Goal: Navigation & Orientation: Find specific page/section

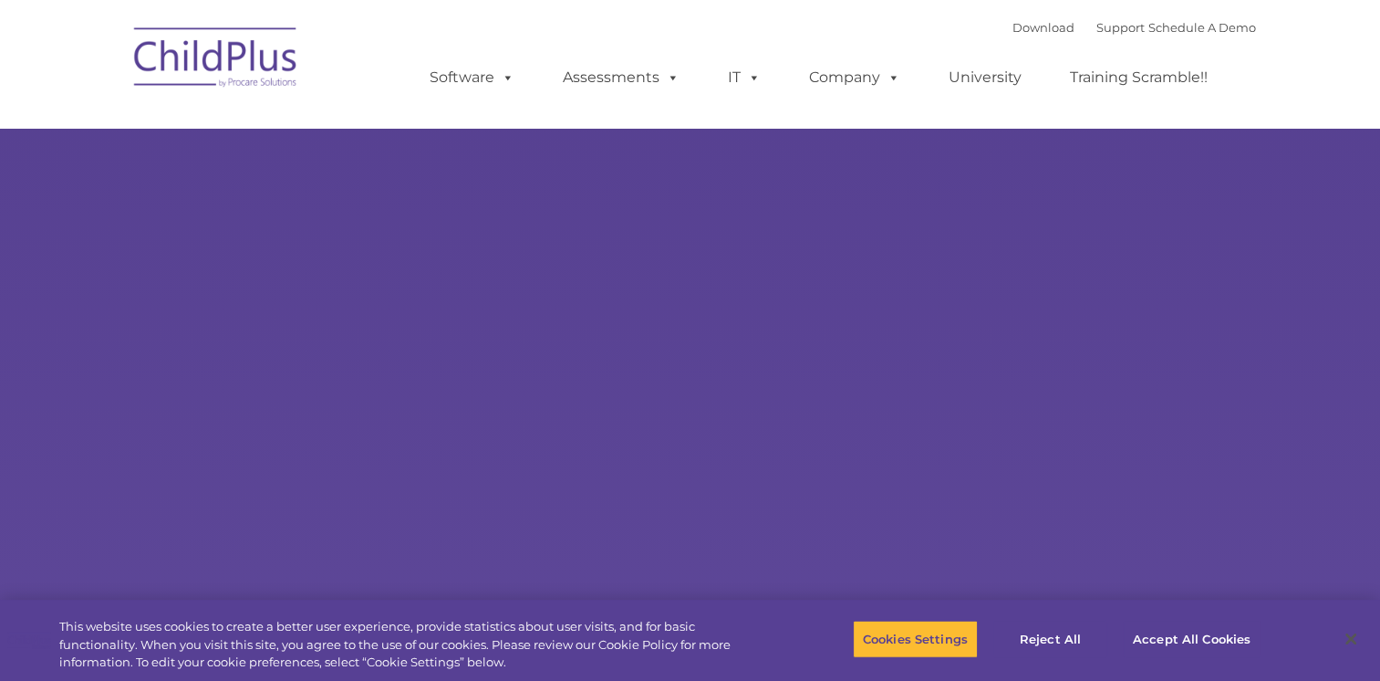
select select "MEDIUM"
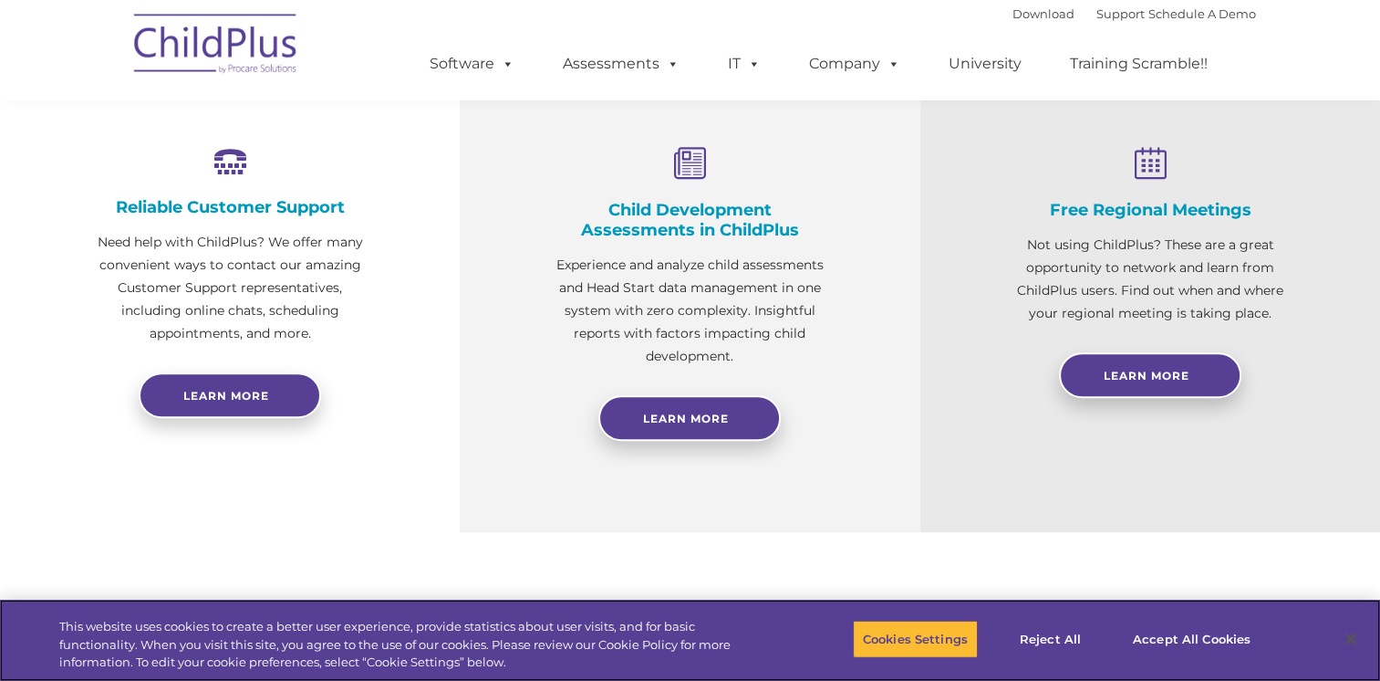
scroll to position [797, 0]
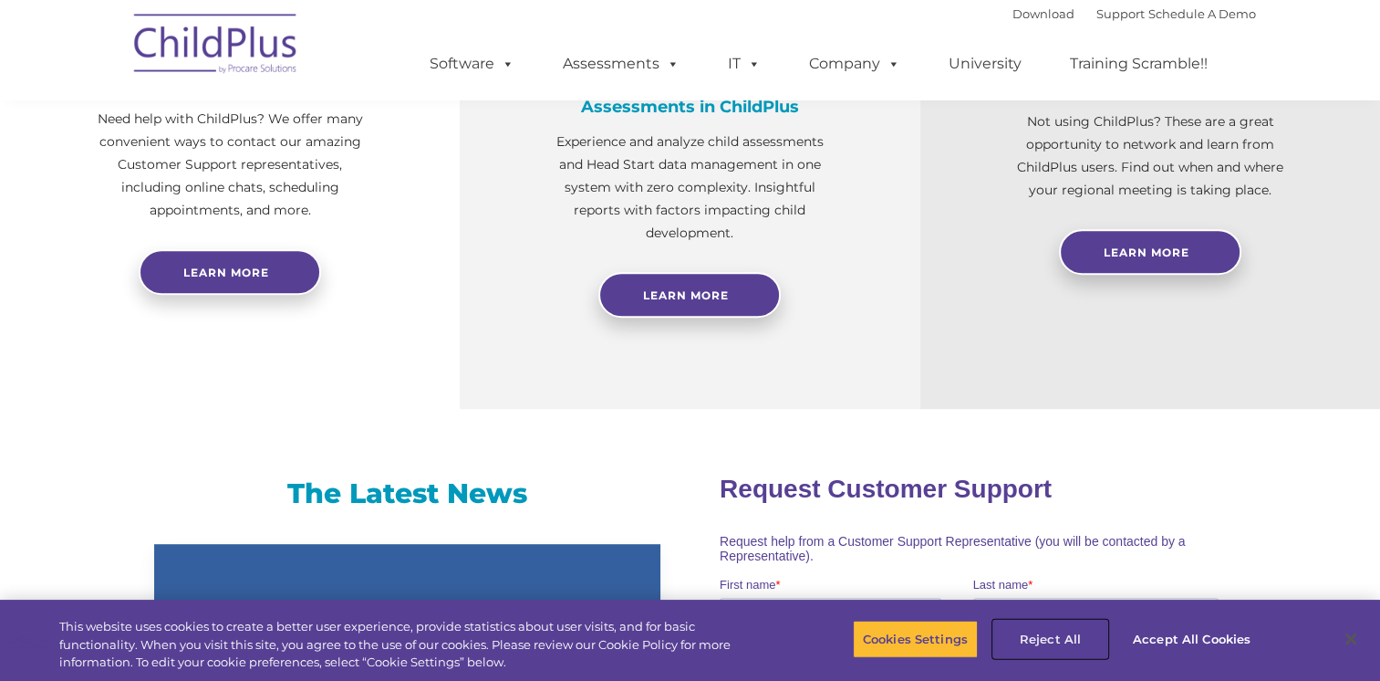
click at [1067, 638] on button "Reject All" at bounding box center [1051, 638] width 114 height 38
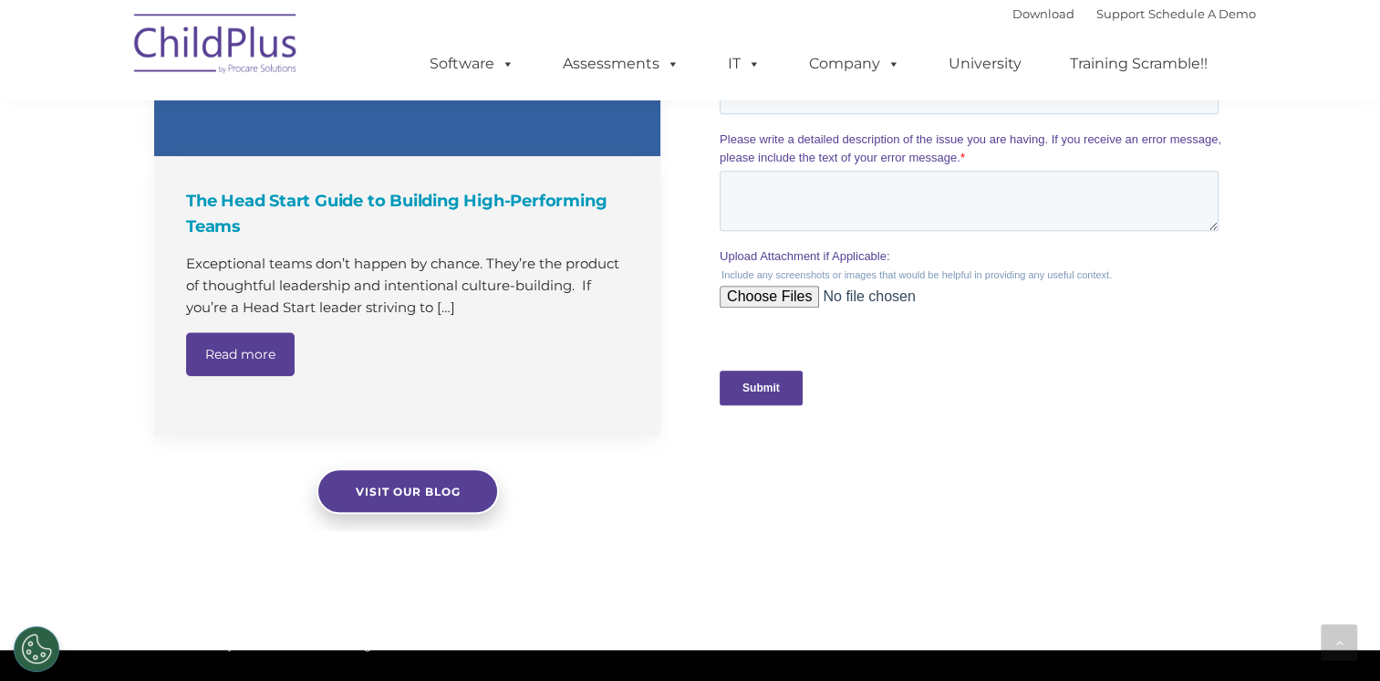
scroll to position [2047, 0]
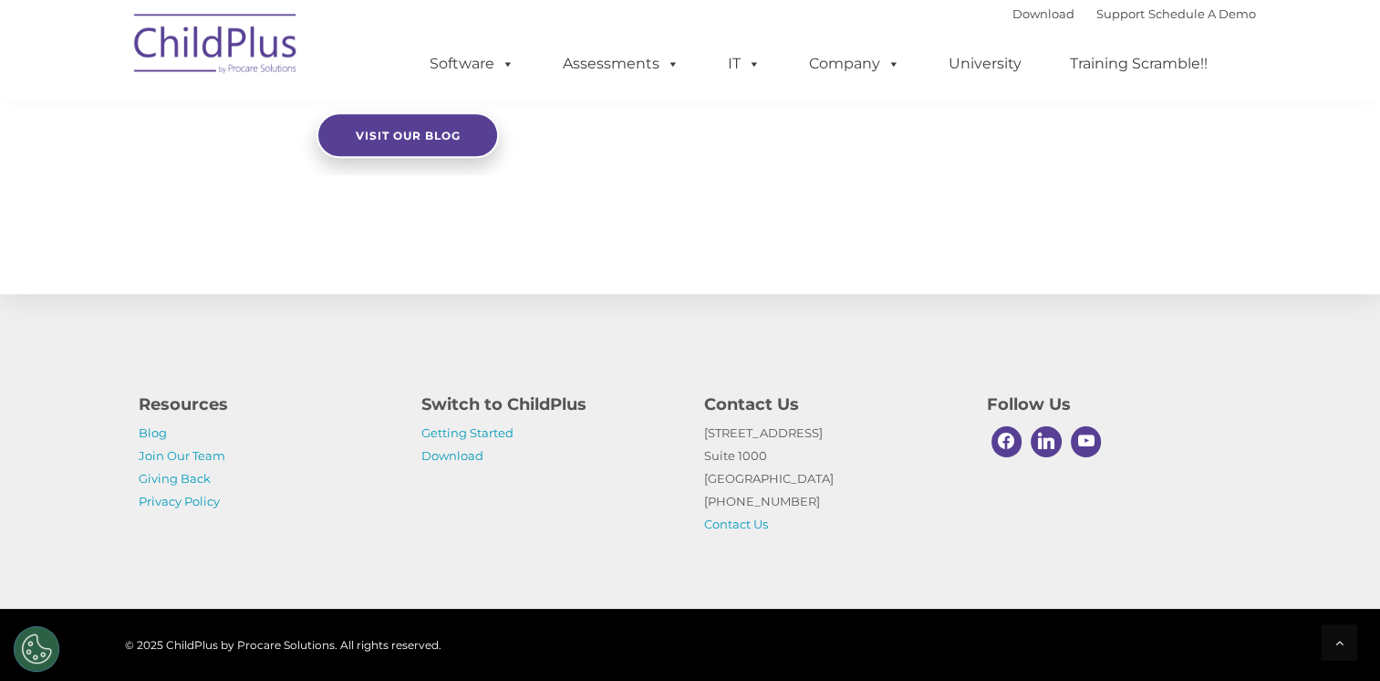
click at [246, 49] on img at bounding box center [216, 46] width 182 height 91
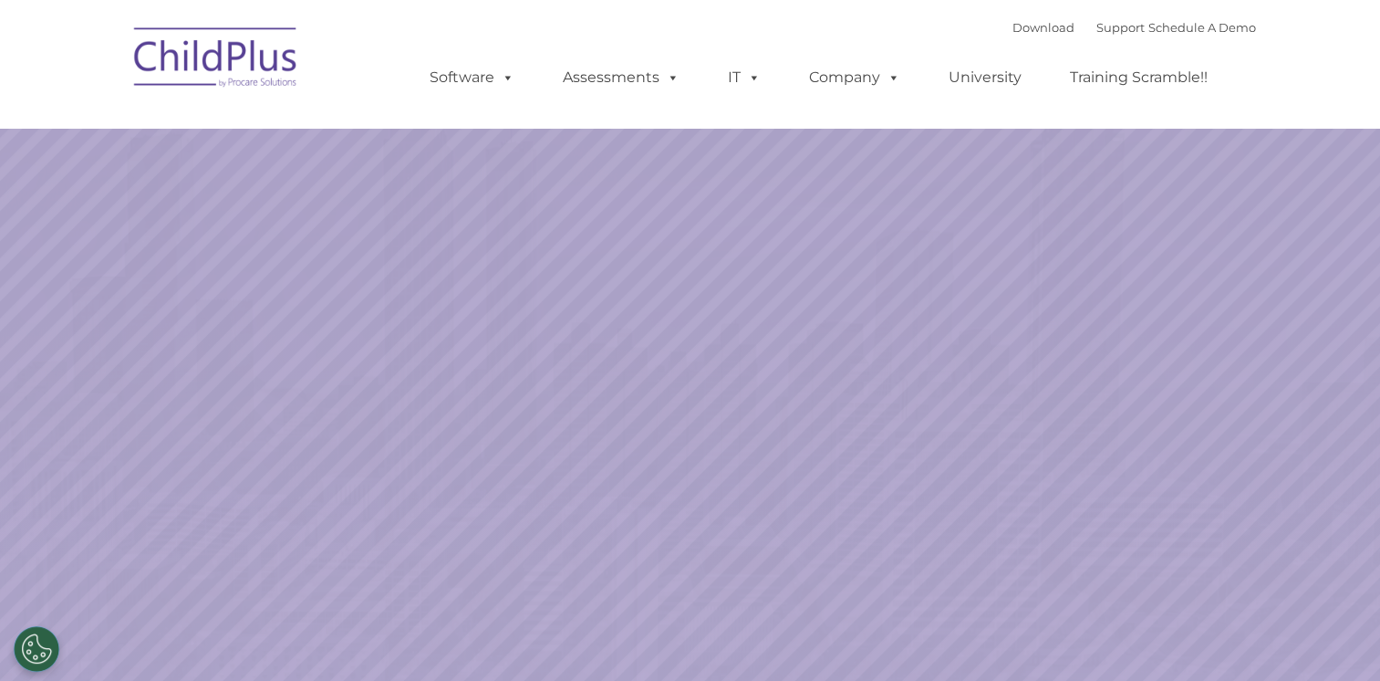
select select "MEDIUM"
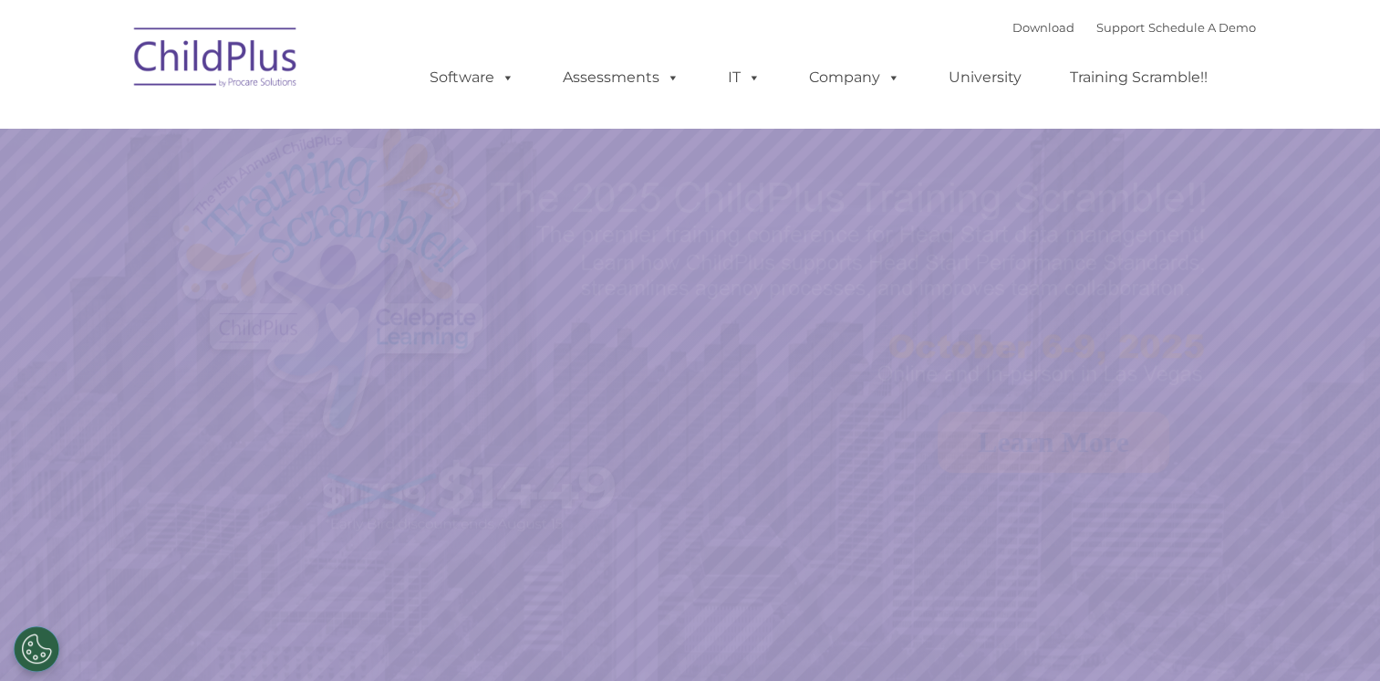
select select "MEDIUM"
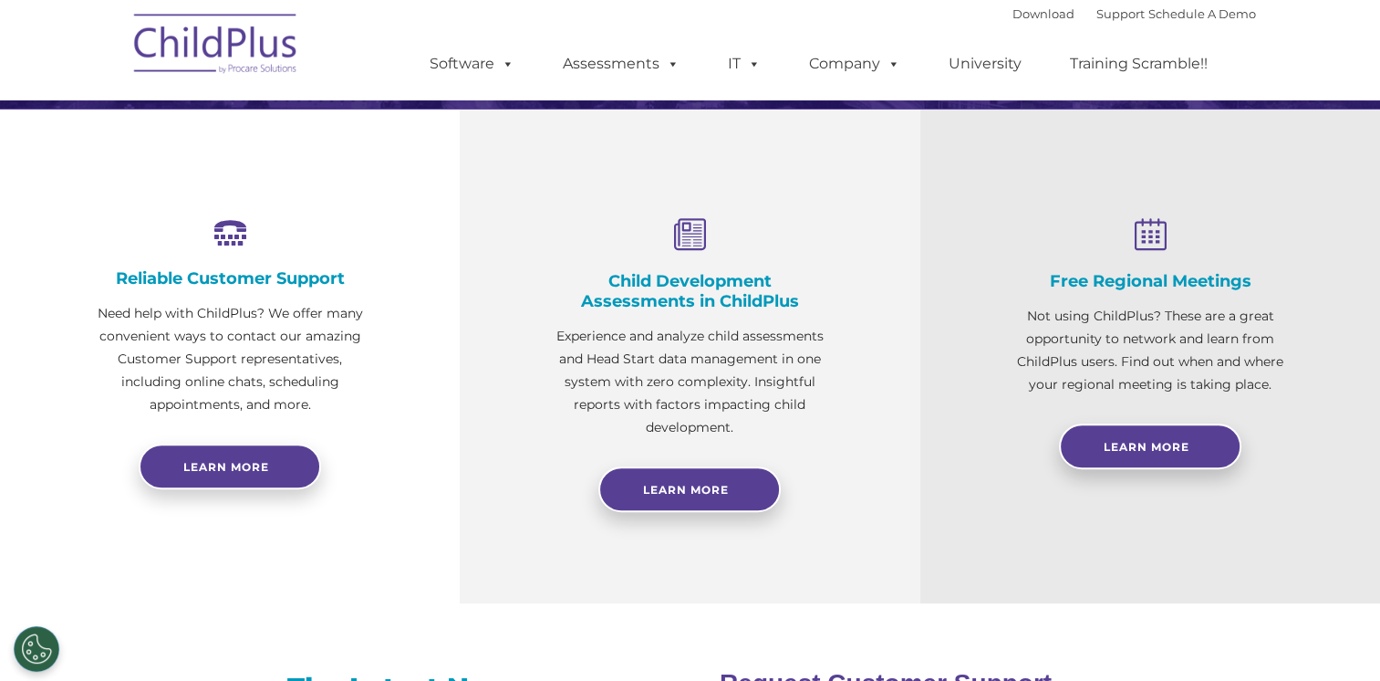
scroll to position [617, 0]
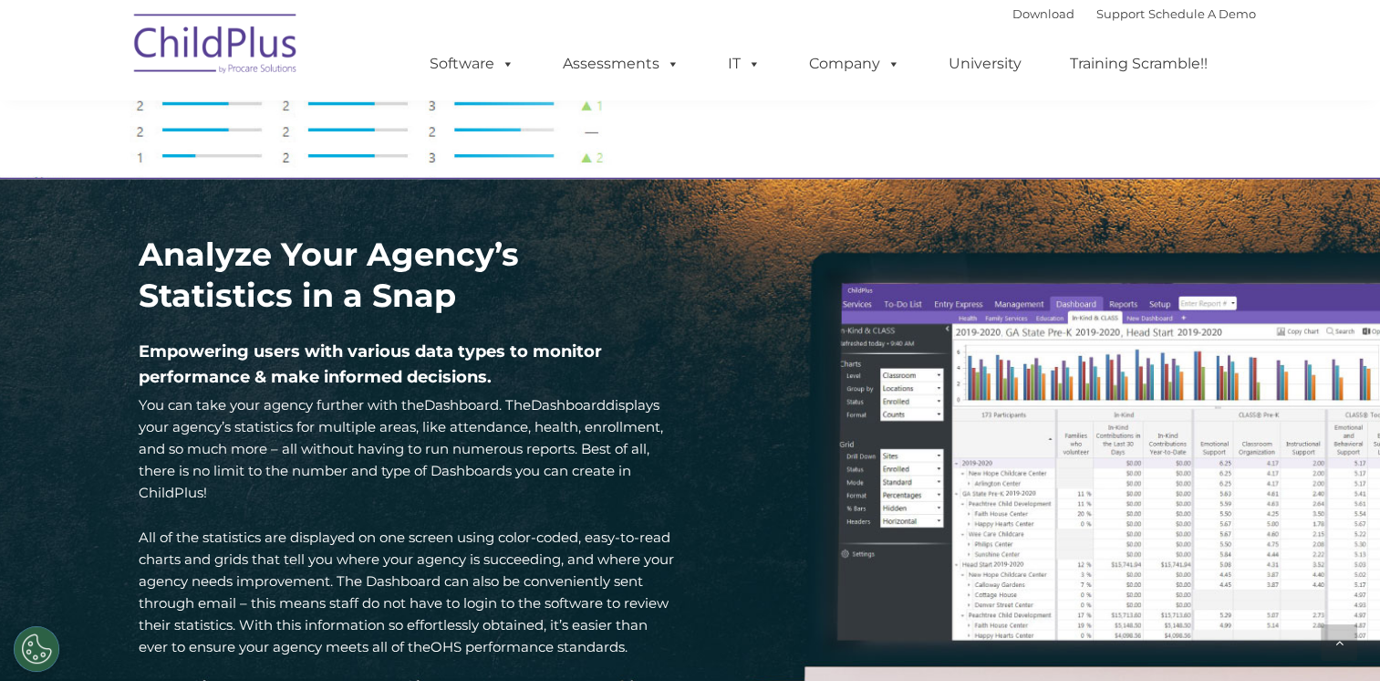
scroll to position [2438, 0]
